Goal: Transaction & Acquisition: Purchase product/service

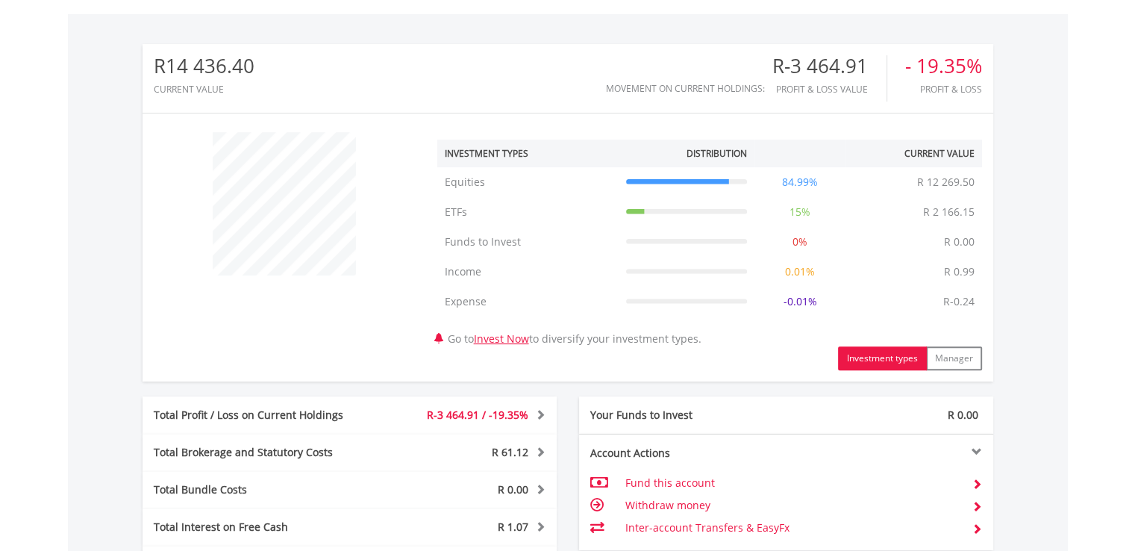
scroll to position [800, 0]
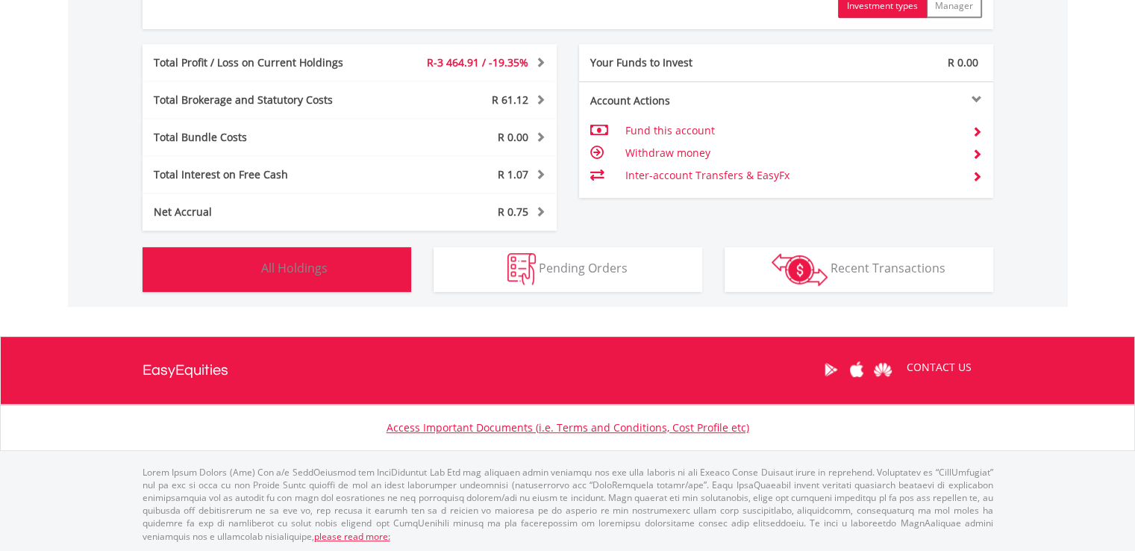
click at [361, 260] on button "Holdings All Holdings" at bounding box center [277, 269] width 269 height 45
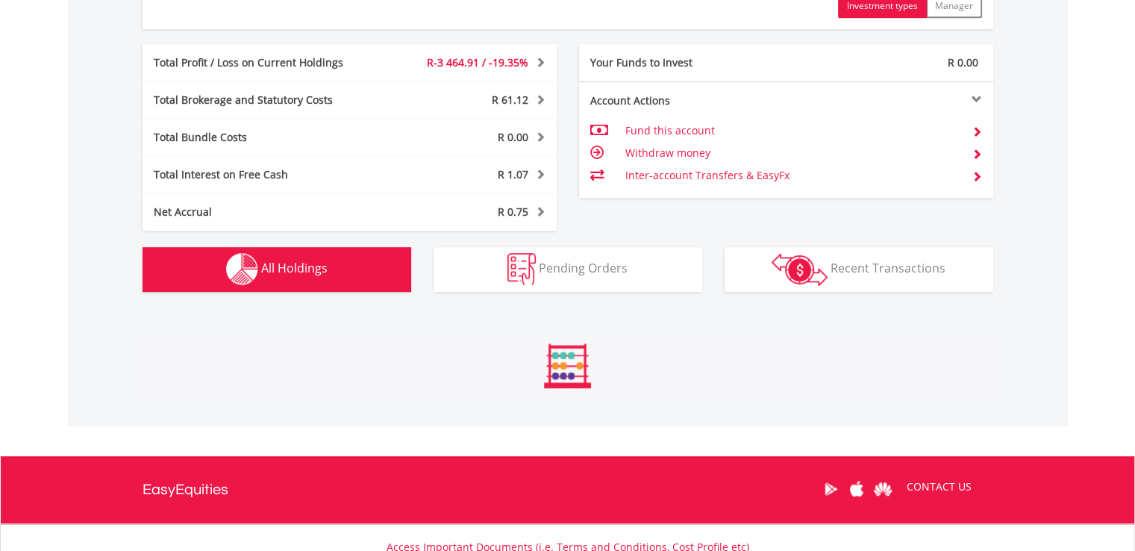
scroll to position [1135, 0]
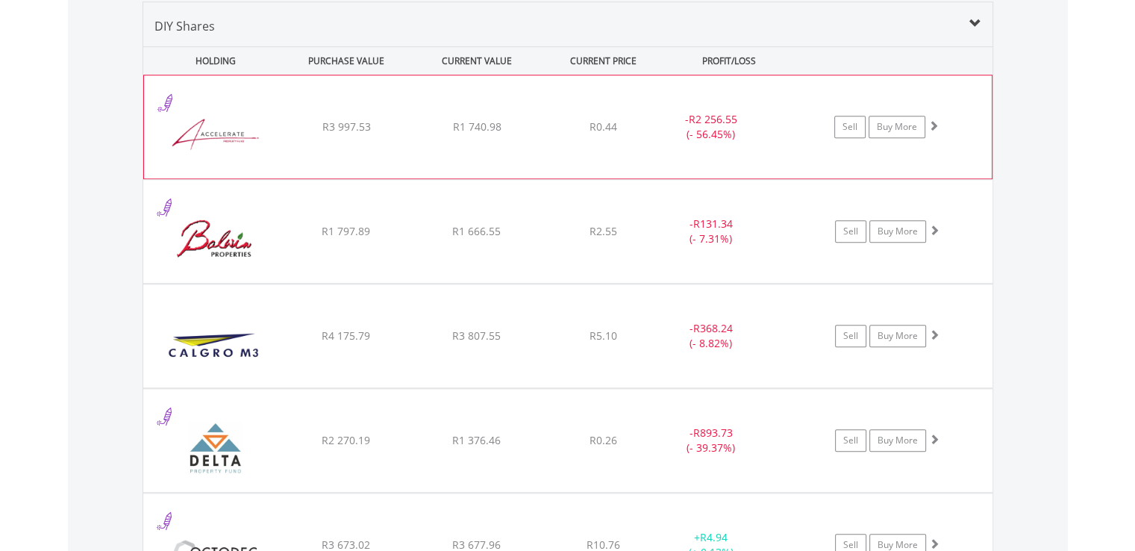
click at [709, 125] on div "- R2 256.55 (- 56.45%)" at bounding box center [711, 127] width 112 height 30
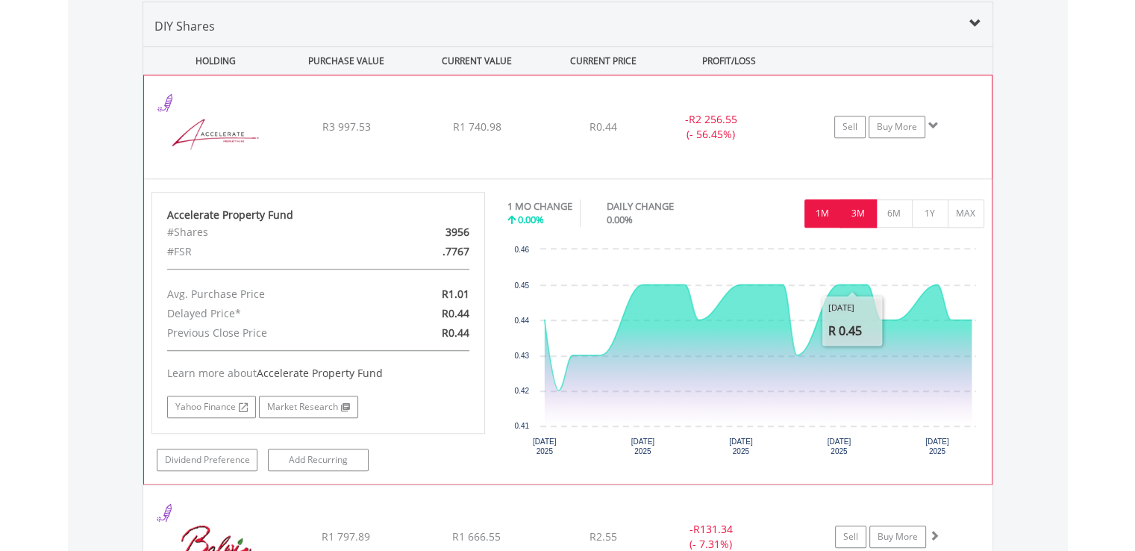
click at [861, 222] on button "3M" at bounding box center [859, 213] width 37 height 28
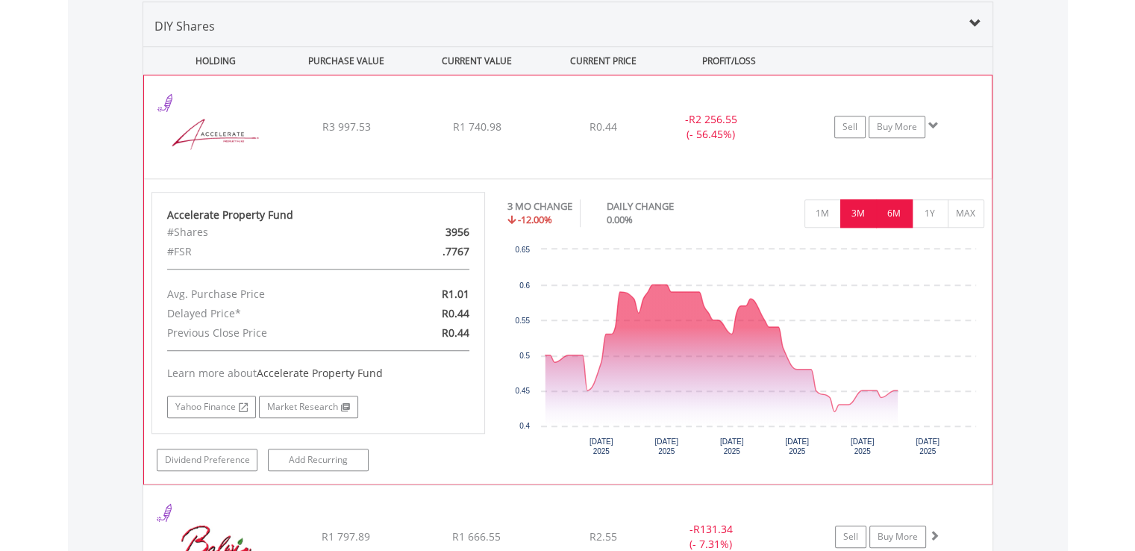
click at [885, 212] on button "6M" at bounding box center [894, 213] width 37 height 28
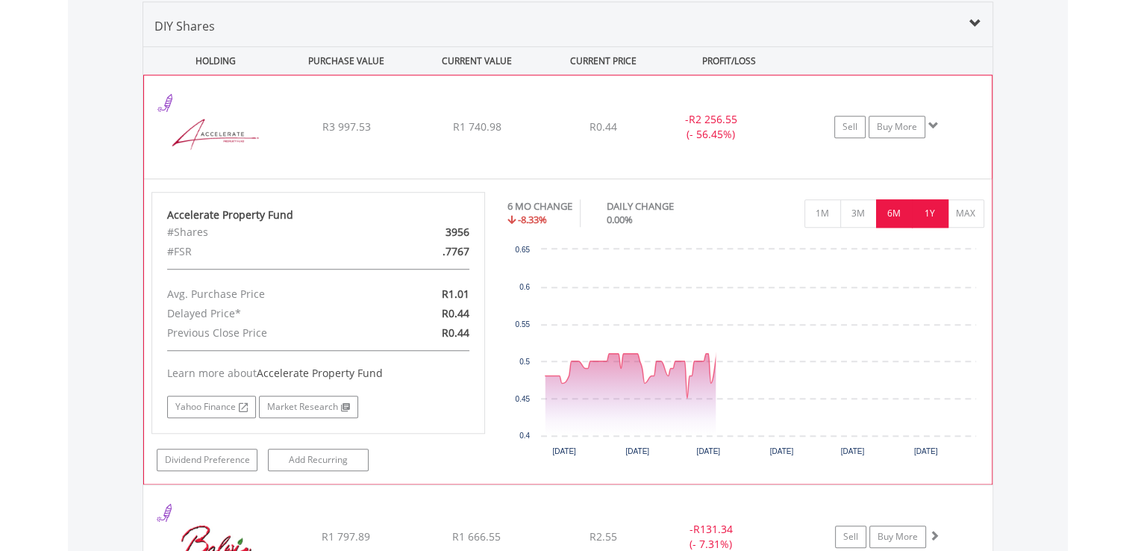
click at [921, 209] on button "1Y" at bounding box center [930, 213] width 37 height 28
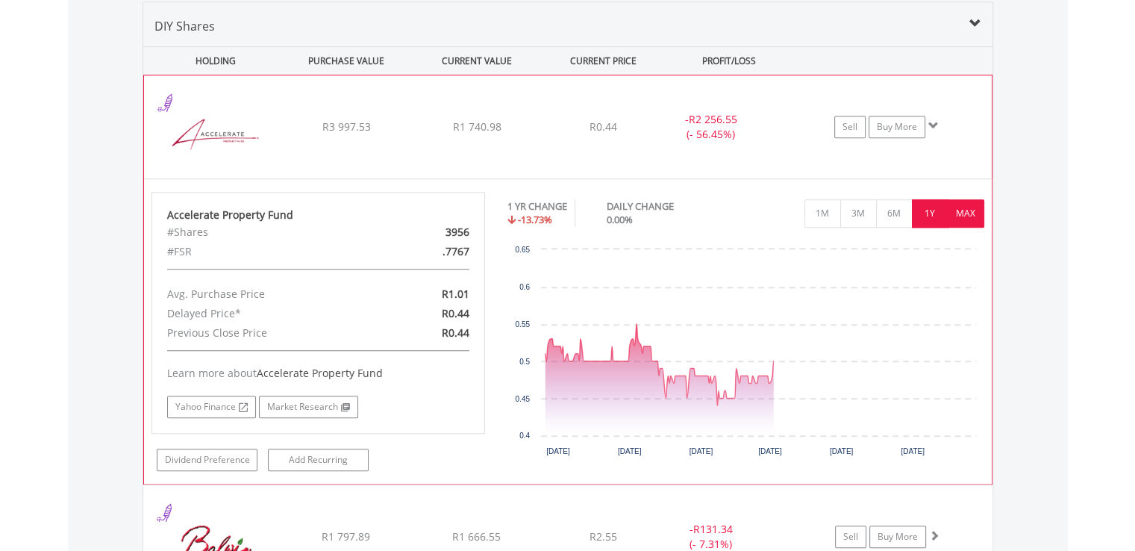
click at [955, 206] on button "MAX" at bounding box center [966, 213] width 37 height 28
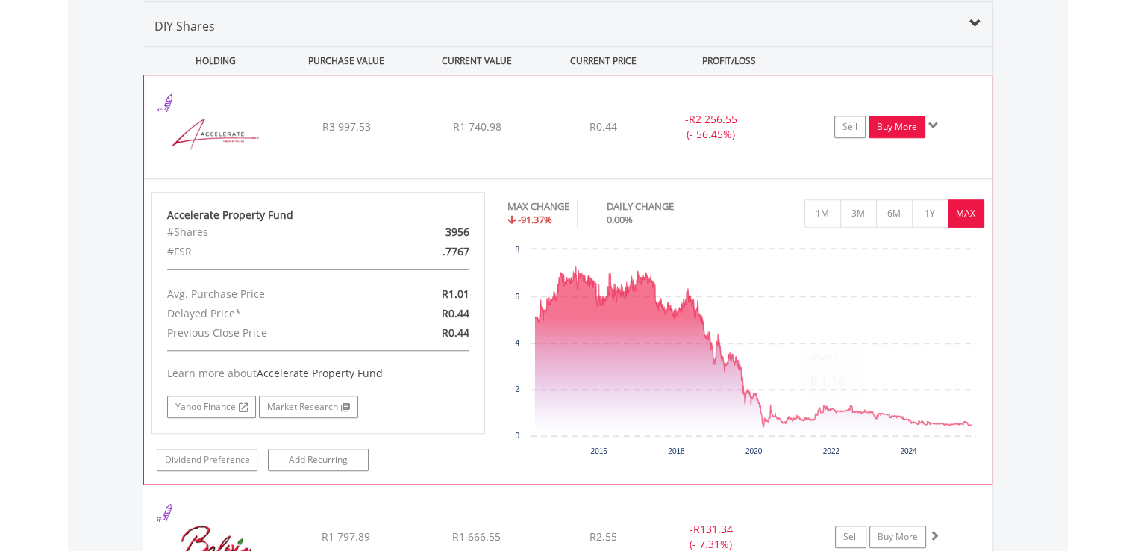
click at [900, 126] on link "Buy More" at bounding box center [897, 127] width 57 height 22
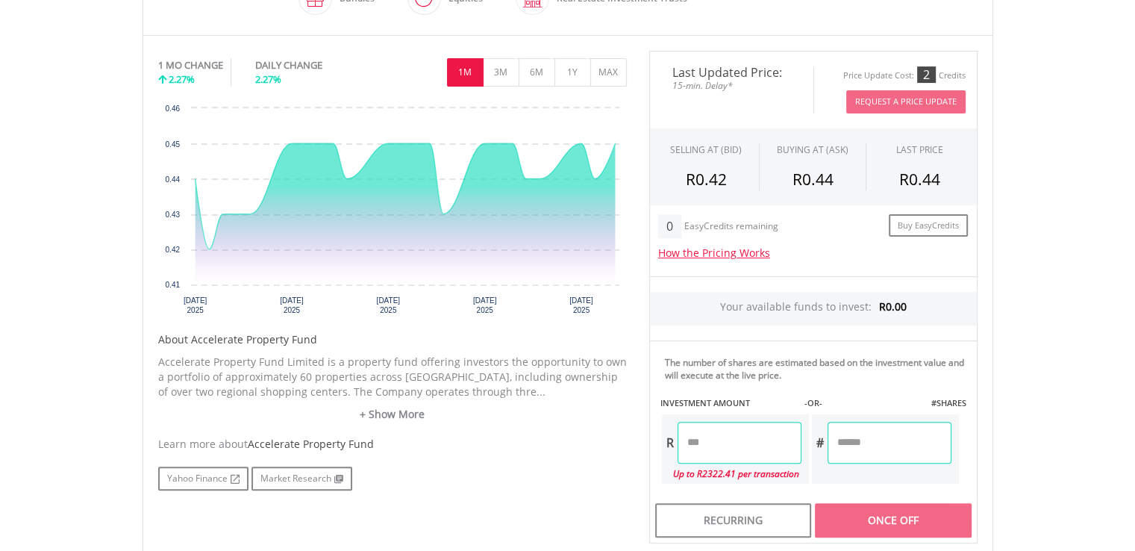
scroll to position [597, 0]
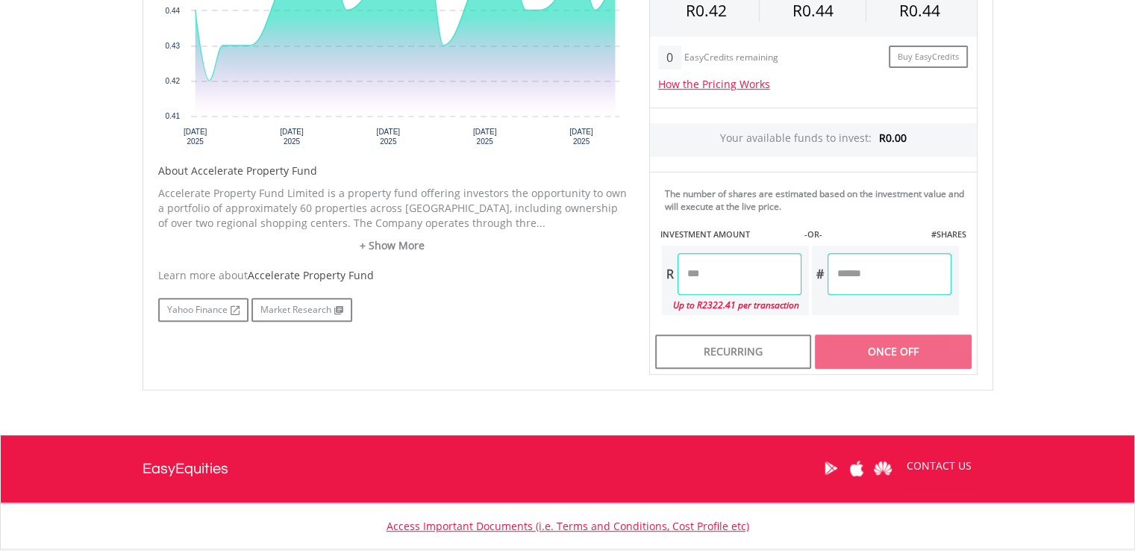
click at [735, 269] on input "number" at bounding box center [740, 274] width 124 height 42
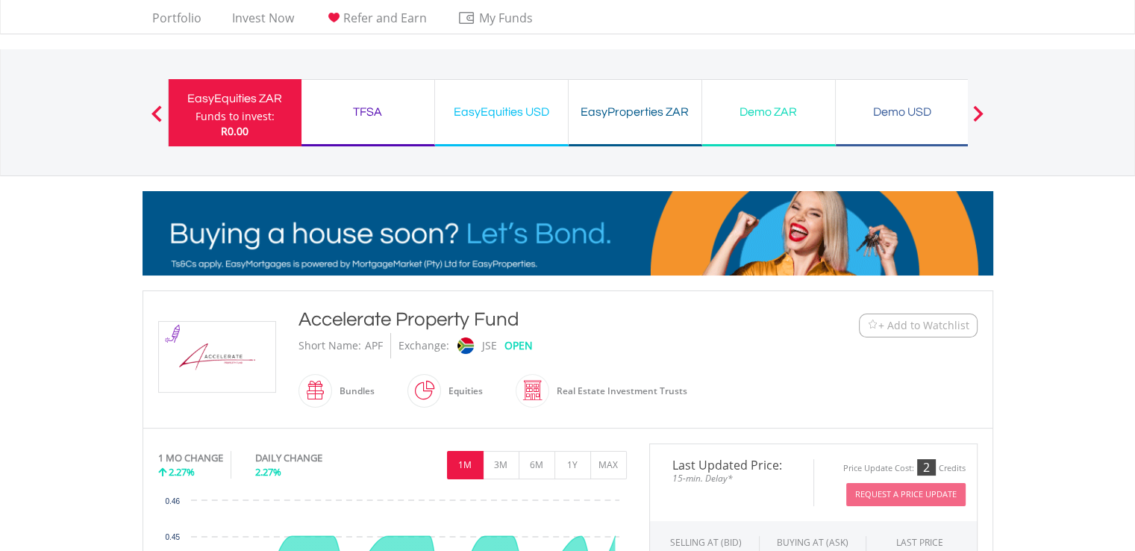
scroll to position [0, 0]
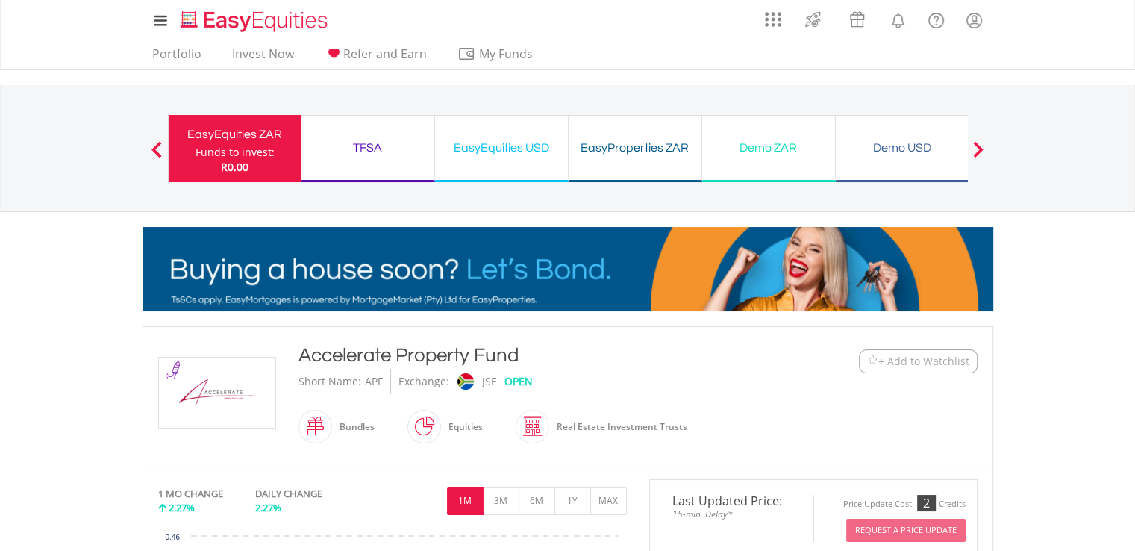
click at [464, 159] on div "EasyEquities USD Funds to invest: R0.00" at bounding box center [502, 148] width 134 height 67
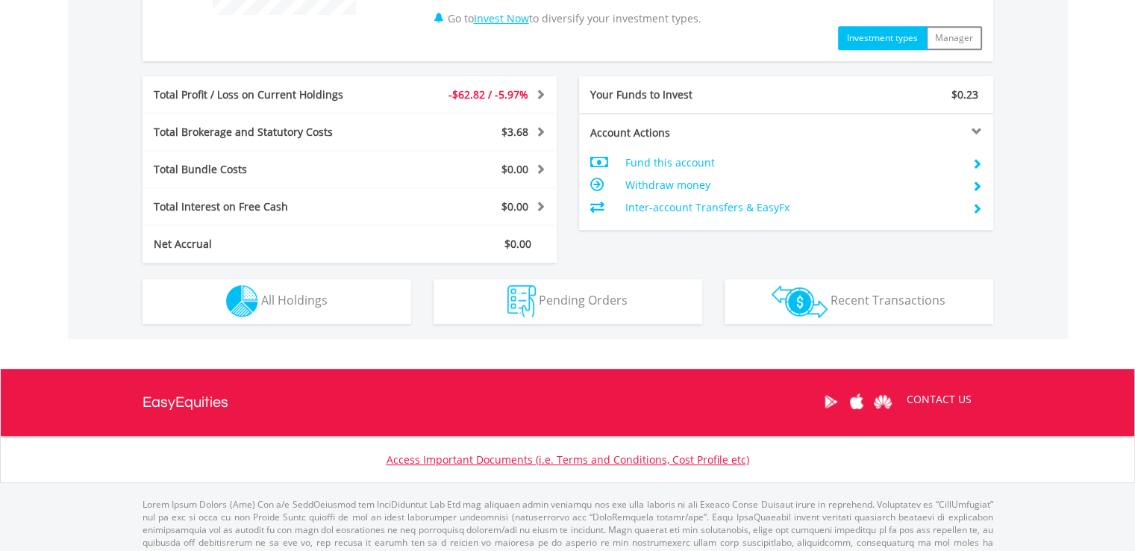
scroll to position [741, 0]
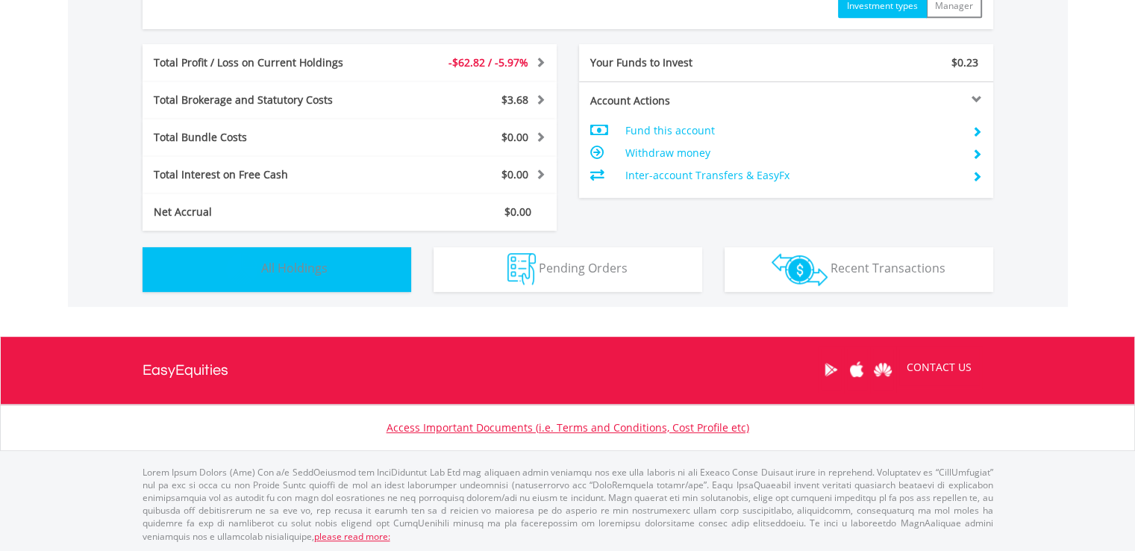
click at [304, 267] on span "All Holdings" at bounding box center [294, 268] width 66 height 16
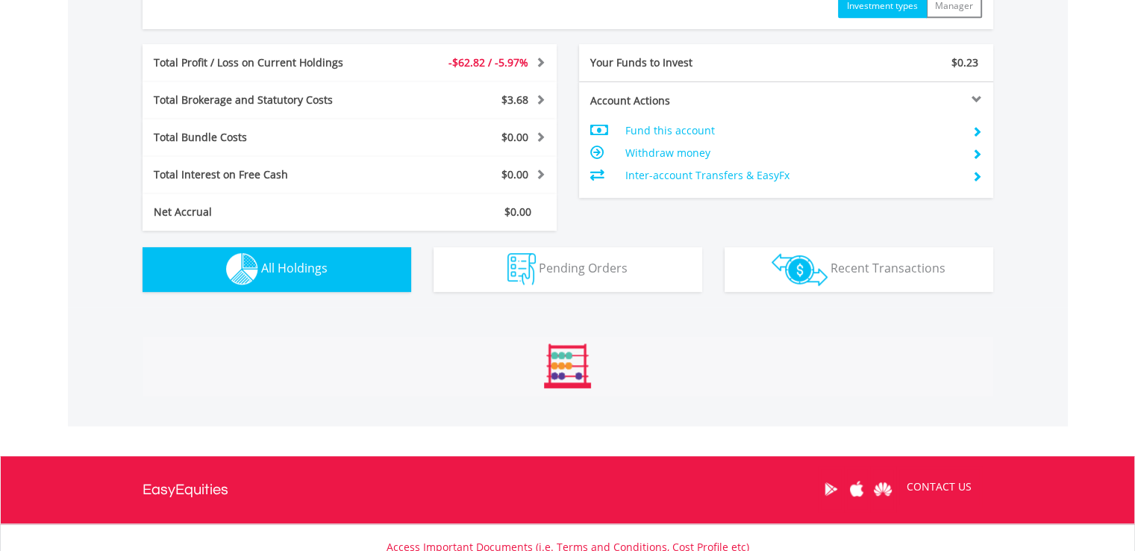
scroll to position [1076, 0]
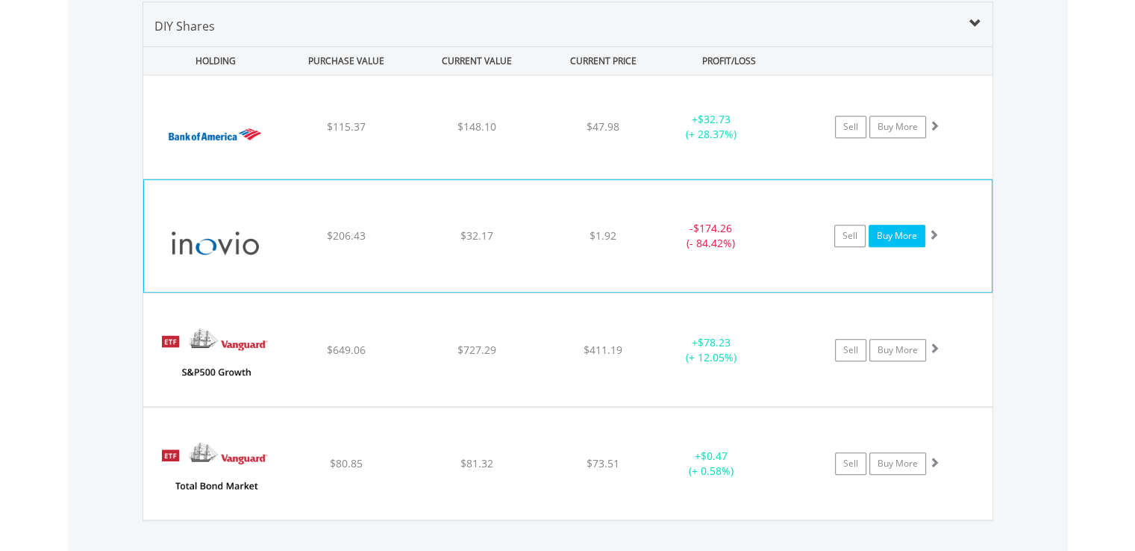
click at [902, 241] on link "Buy More" at bounding box center [897, 236] width 57 height 22
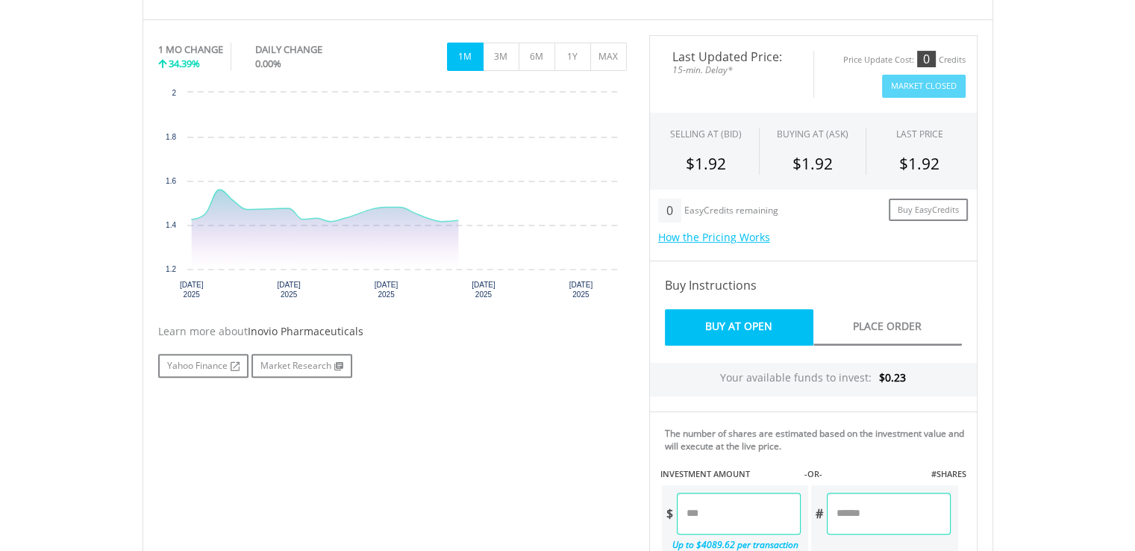
scroll to position [448, 0]
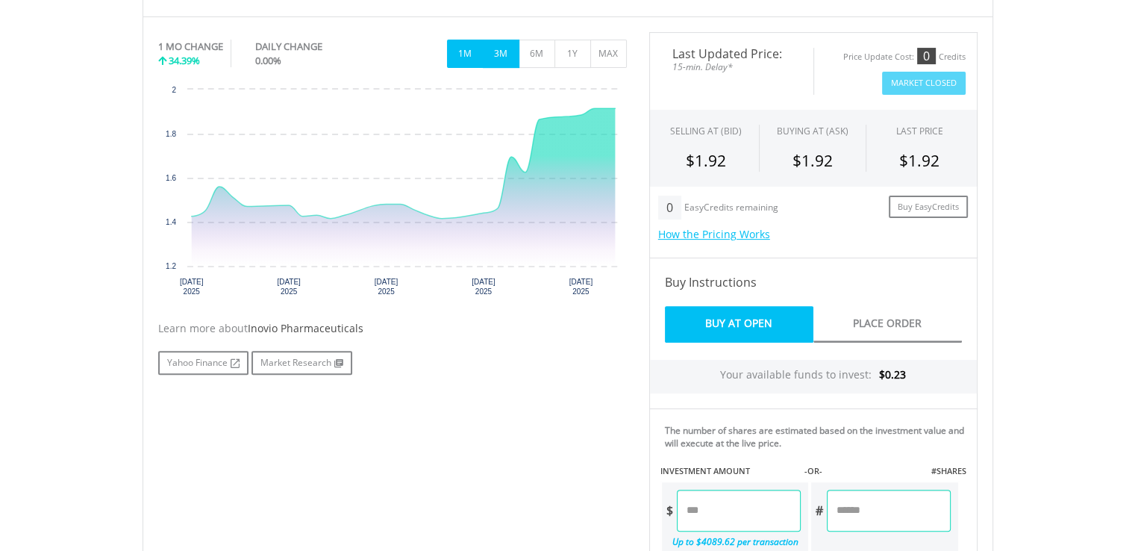
click at [508, 56] on button "3M" at bounding box center [501, 54] width 37 height 28
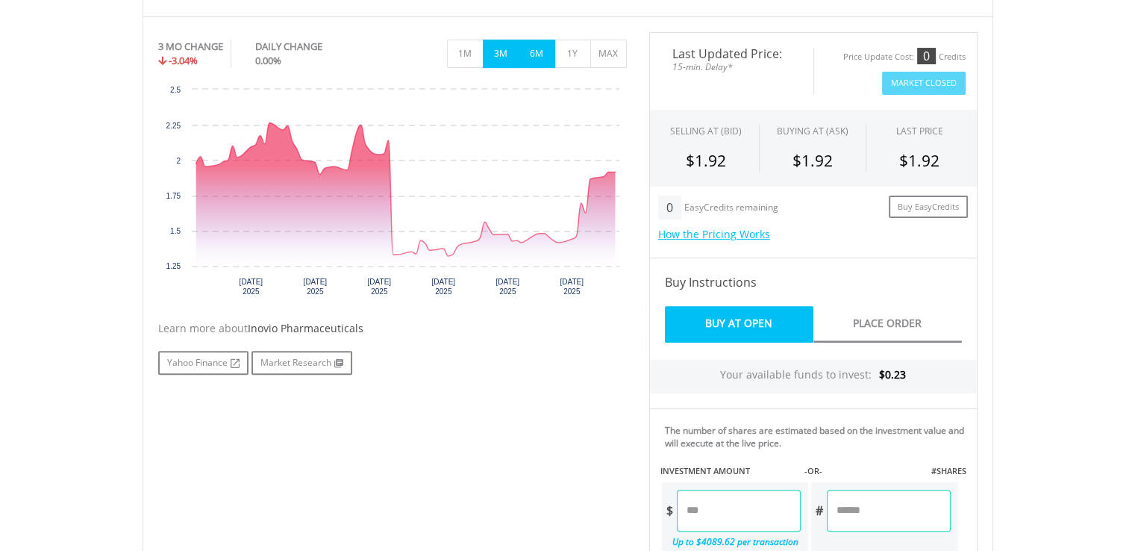
click at [525, 60] on button "6M" at bounding box center [537, 54] width 37 height 28
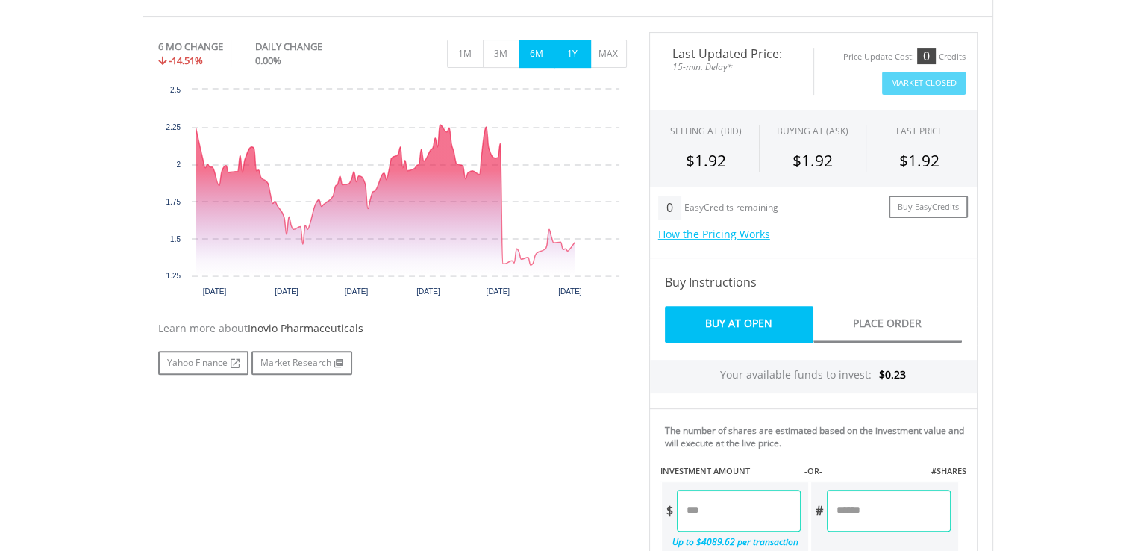
click at [568, 64] on button "1Y" at bounding box center [573, 54] width 37 height 28
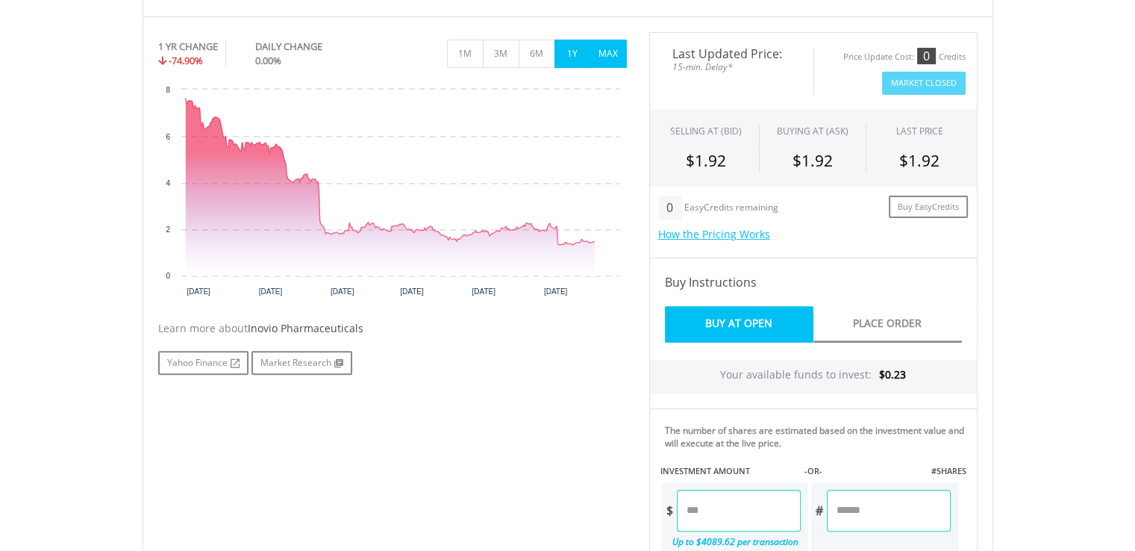
click at [611, 60] on button "MAX" at bounding box center [609, 54] width 37 height 28
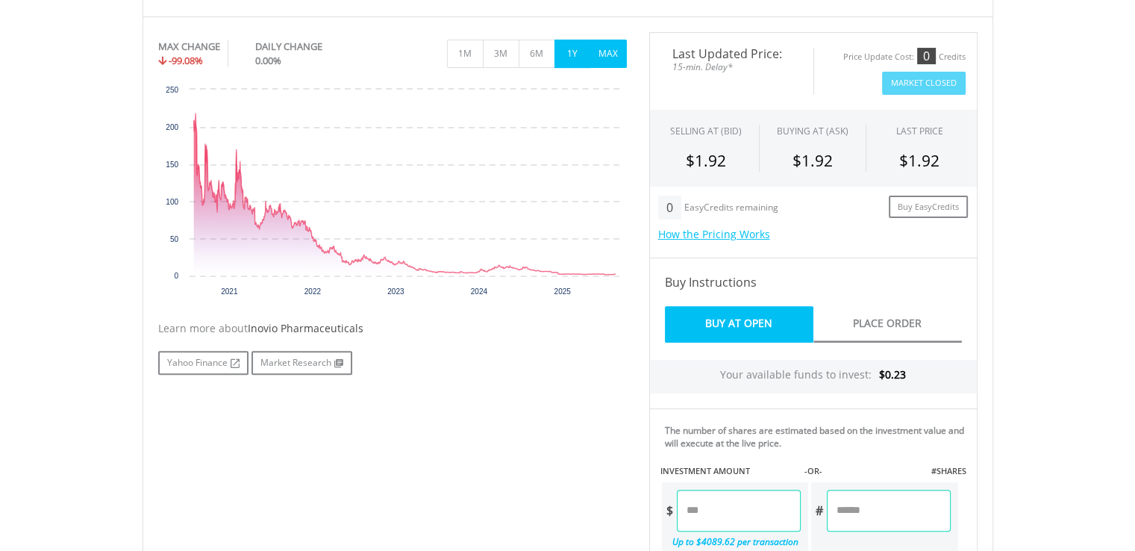
click at [585, 61] on button "1Y" at bounding box center [573, 54] width 37 height 28
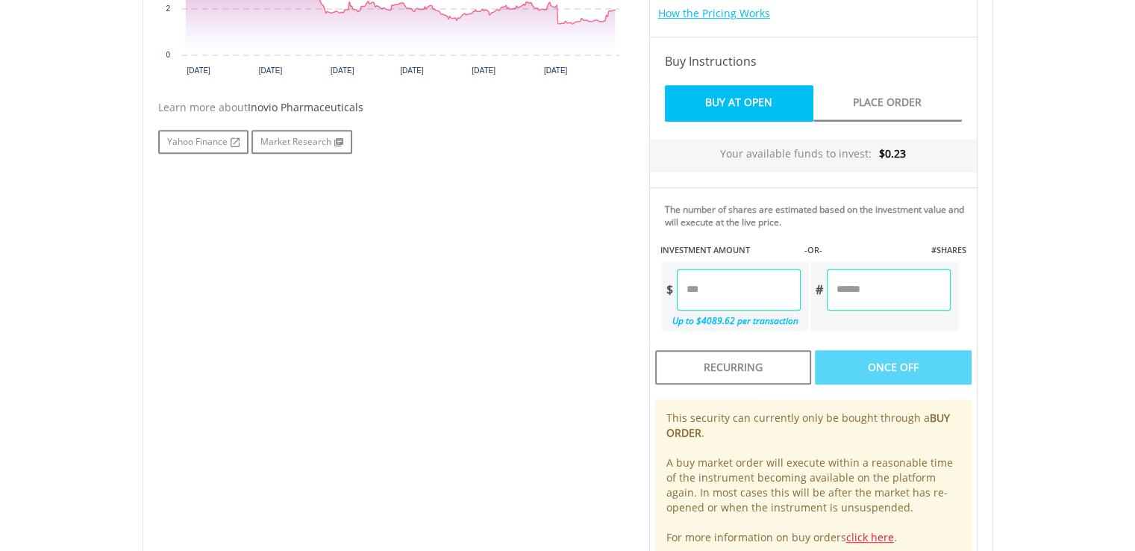
scroll to position [672, 0]
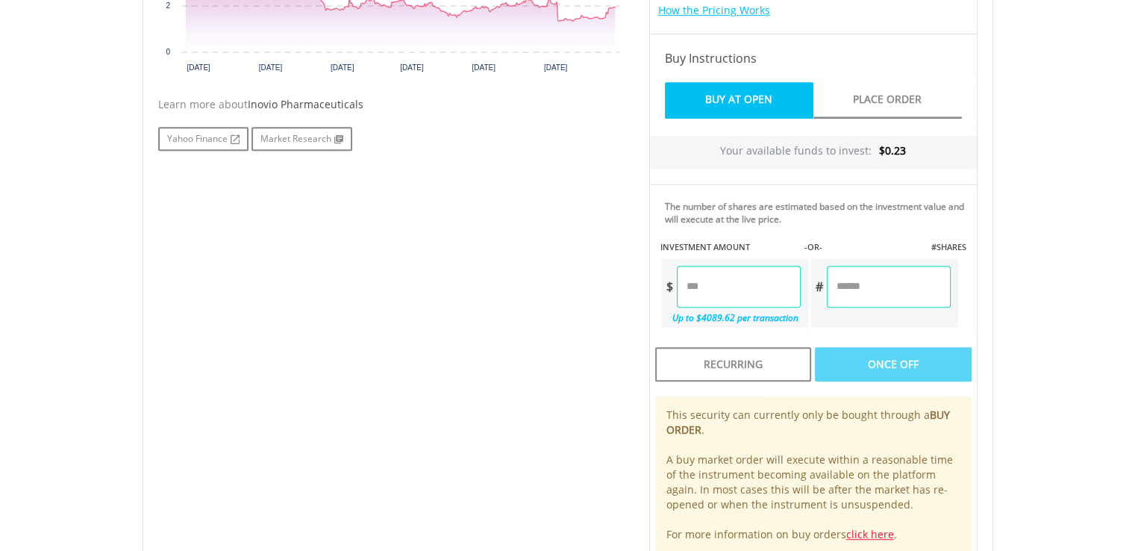
click at [735, 290] on input "number" at bounding box center [739, 287] width 124 height 42
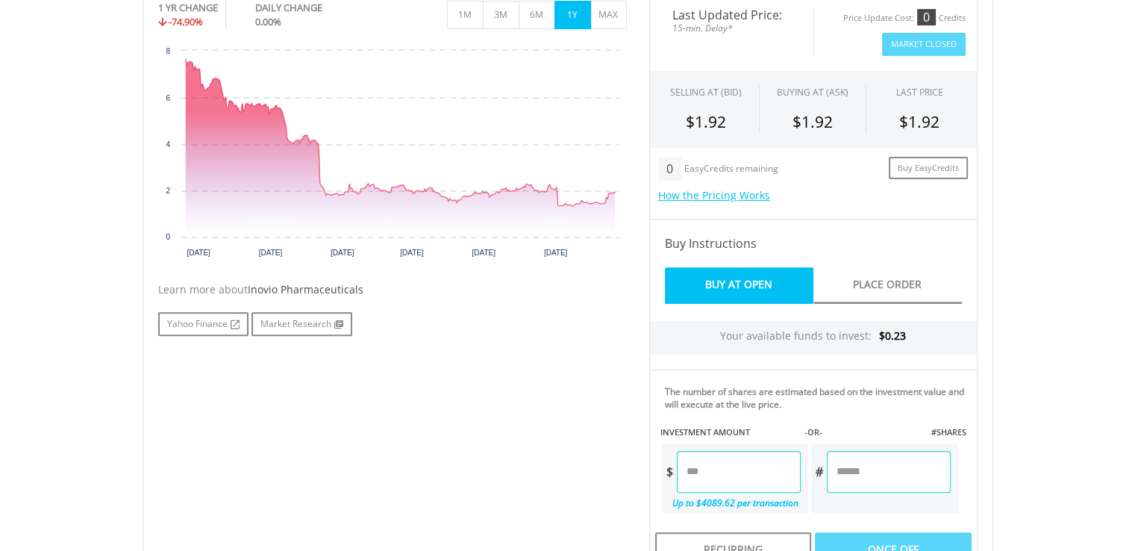
scroll to position [523, 0]
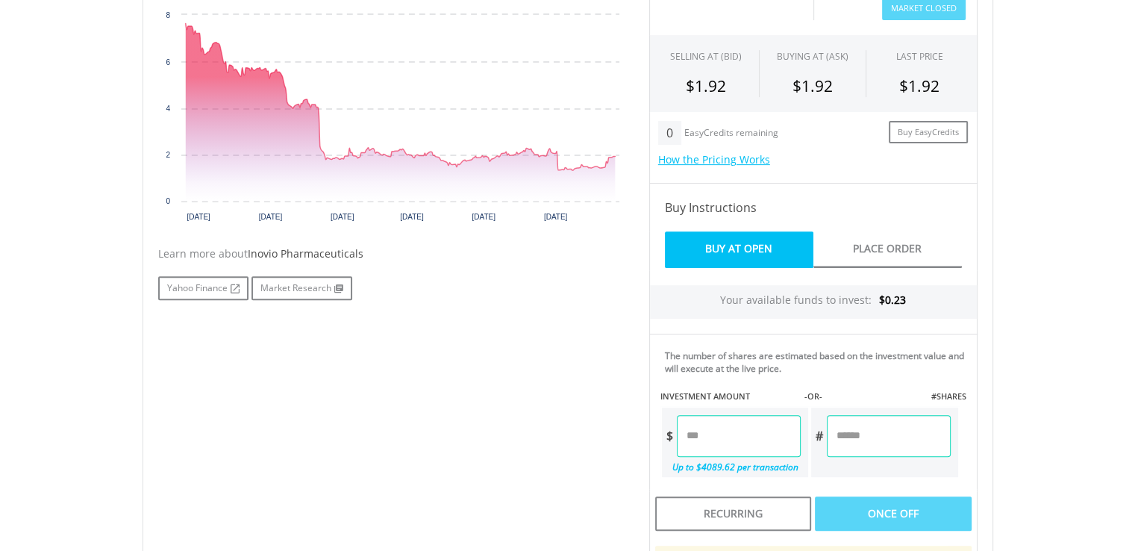
click at [747, 430] on input "number" at bounding box center [739, 436] width 124 height 42
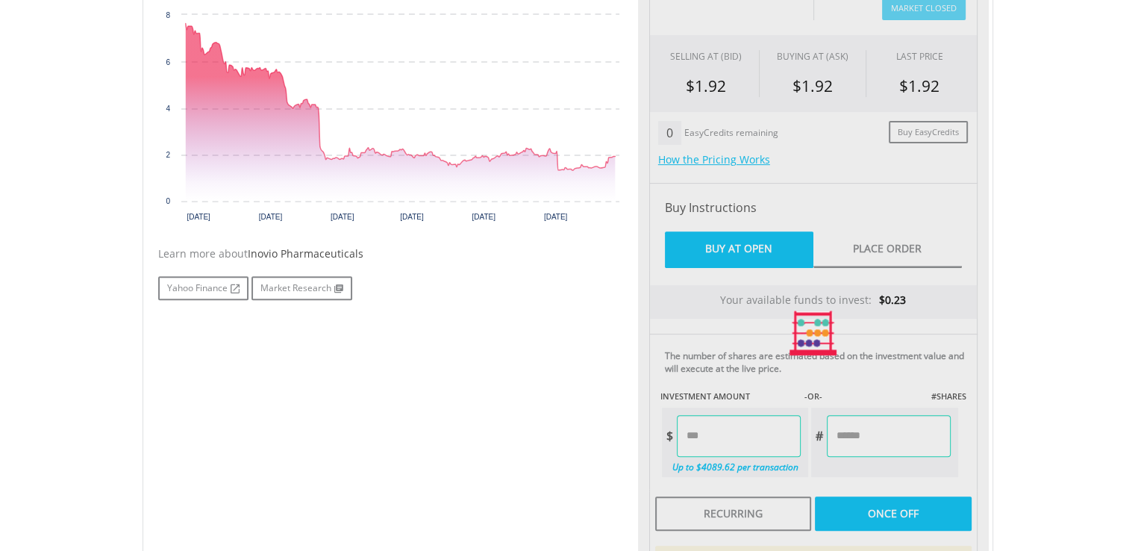
click at [620, 420] on div "No chart available. 1 YR CHANGE -74.90% DAILY CHANGE 0.00% 1M 3M 6M 1Y MAX Char…" at bounding box center [568, 332] width 842 height 751
type input "****"
type input "******"
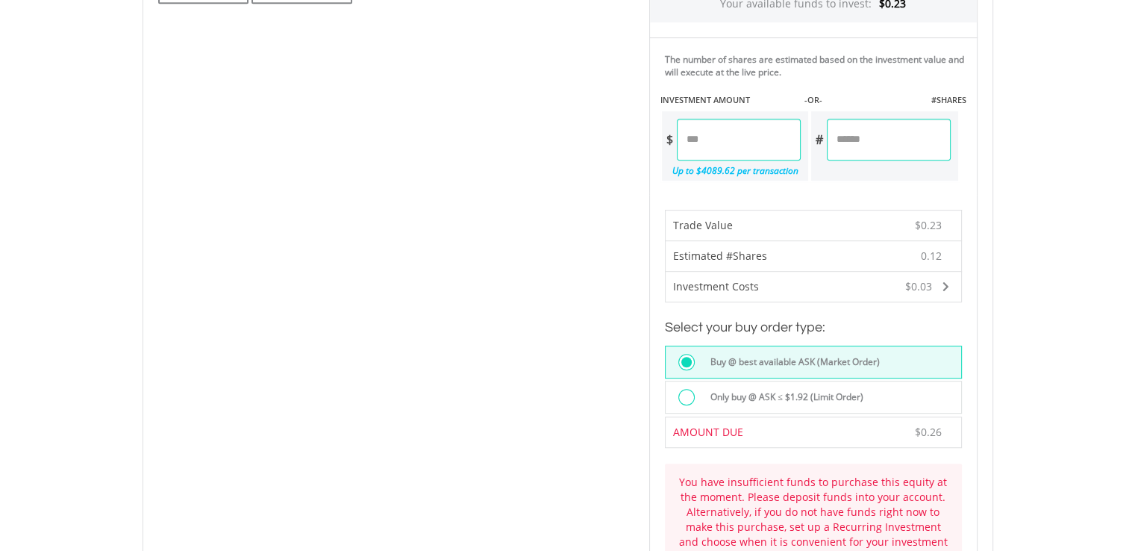
scroll to position [821, 0]
click at [823, 278] on div "Investment Costs" at bounding box center [750, 285] width 169 height 30
